Goal: Transaction & Acquisition: Subscribe to service/newsletter

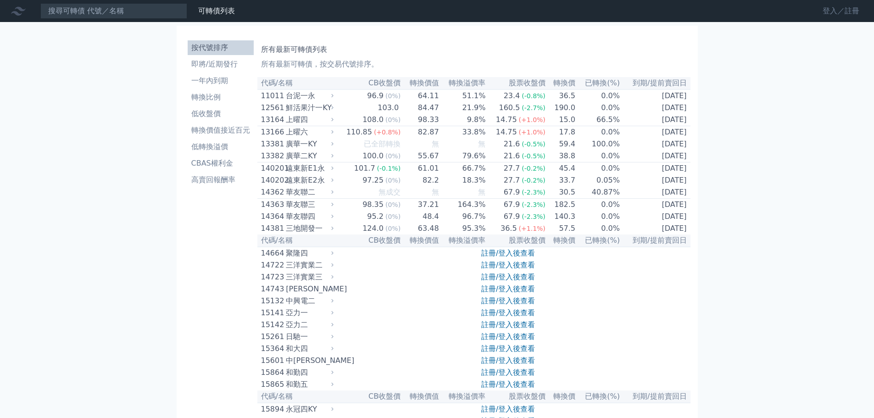
click at [853, 11] on link "登入／註冊" at bounding box center [840, 11] width 51 height 15
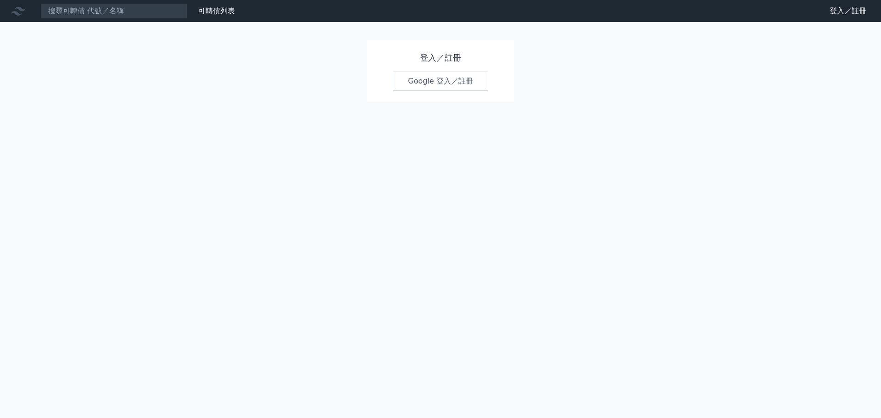
click at [445, 87] on link "Google 登入／註冊" at bounding box center [440, 81] width 95 height 19
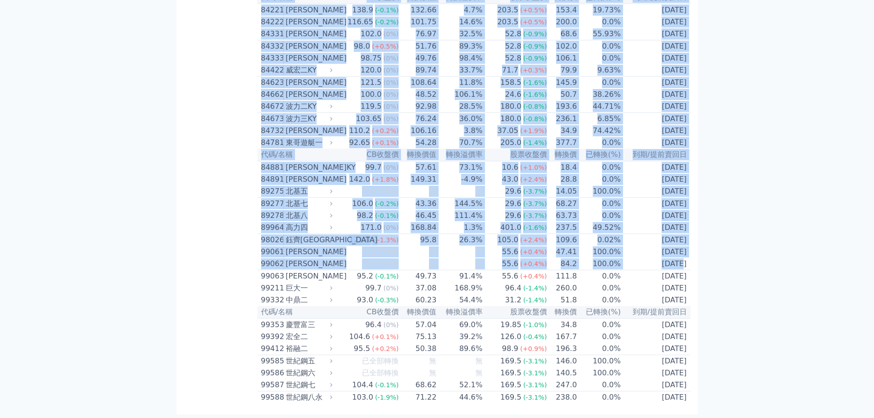
scroll to position [5364, 0]
drag, startPoint x: 260, startPoint y: 96, endPoint x: 686, endPoint y: 402, distance: 523.9
copy table "13441 lore 03.0 (3%) 00.42 68.6% 60.5 (-5.0%) 73.3 1.2% 7970-59-28 ipsum dolo s…"
